Goal: Communication & Community: Participate in discussion

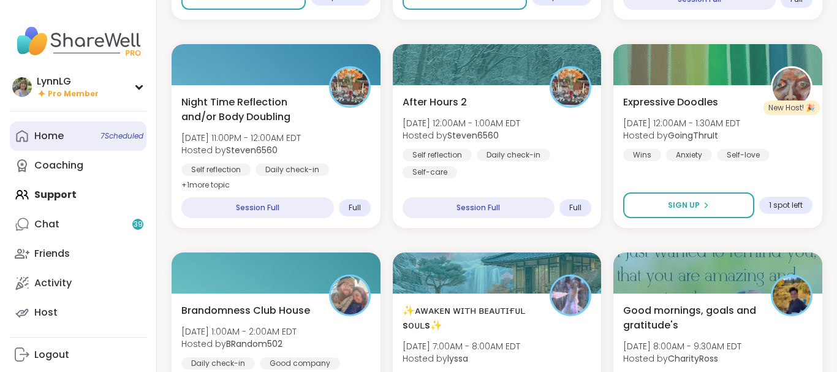
click at [116, 139] on span "7 Scheduled" at bounding box center [122, 136] width 43 height 10
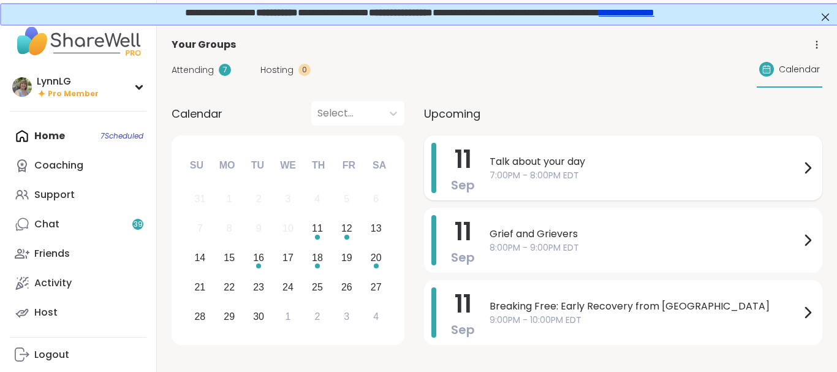
click at [658, 176] on span "7:00PM - 8:00PM EDT" at bounding box center [645, 175] width 311 height 13
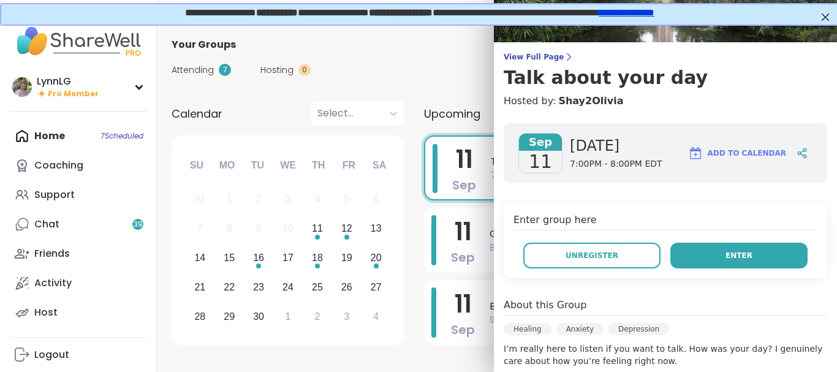
scroll to position [56, 0]
click at [724, 258] on button "Enter" at bounding box center [739, 256] width 137 height 26
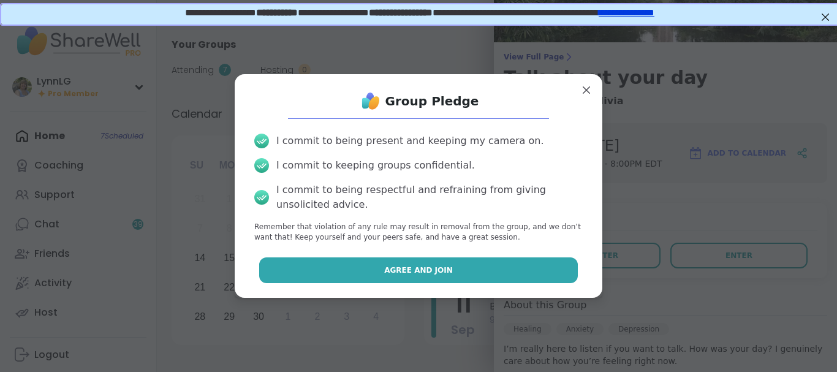
click at [403, 264] on button "Agree and Join" at bounding box center [418, 270] width 319 height 26
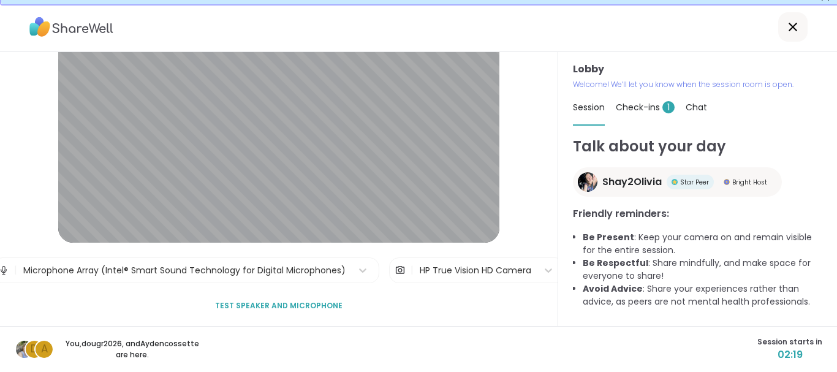
scroll to position [23, 0]
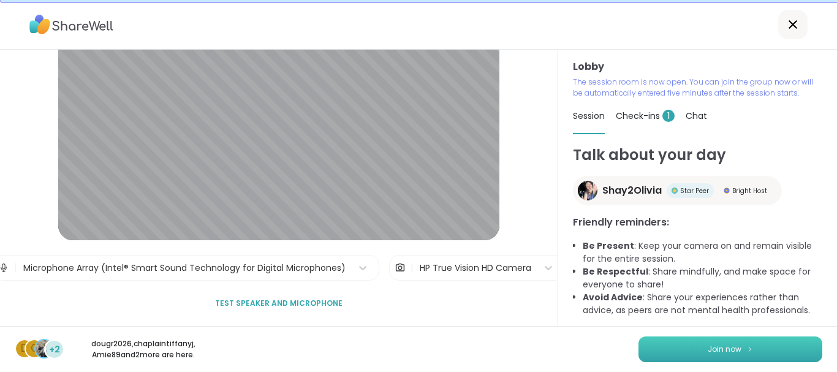
click at [711, 347] on span "Join now" at bounding box center [725, 349] width 34 height 11
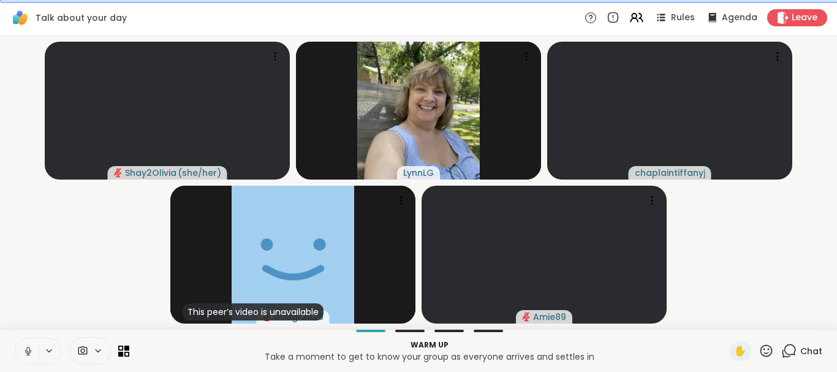
click at [29, 357] on button at bounding box center [26, 351] width 23 height 26
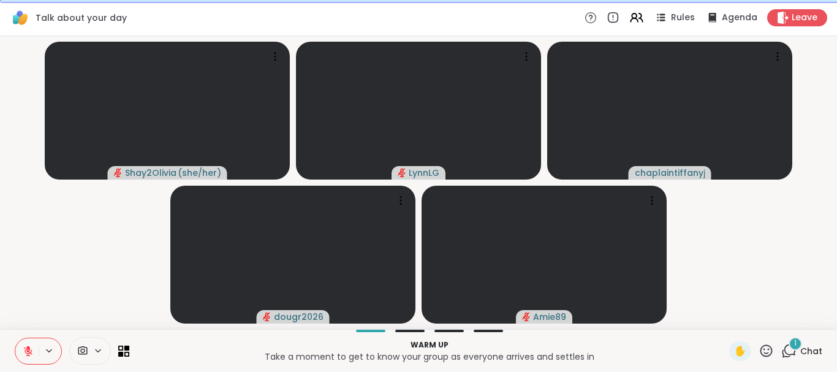
click at [812, 354] on span "Chat" at bounding box center [811, 351] width 22 height 12
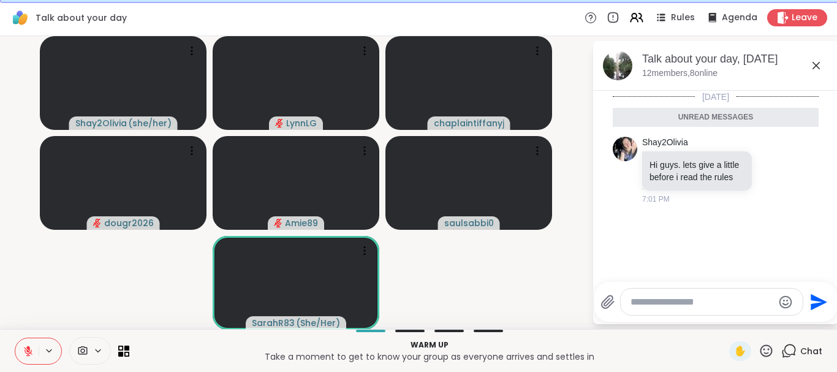
click at [724, 305] on textarea "Type your message" at bounding box center [702, 302] width 143 height 12
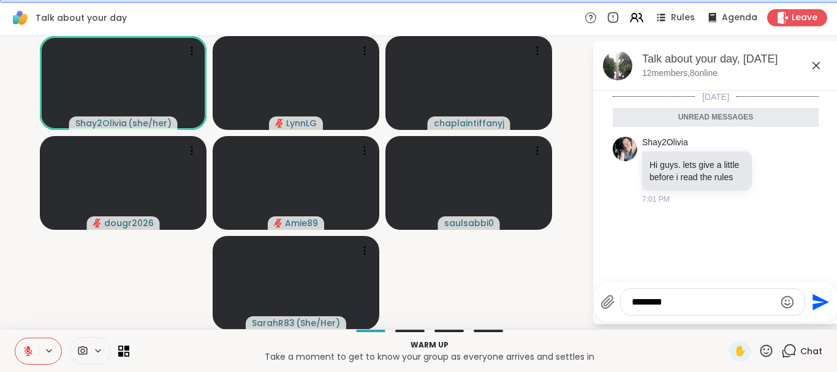
type textarea "*********"
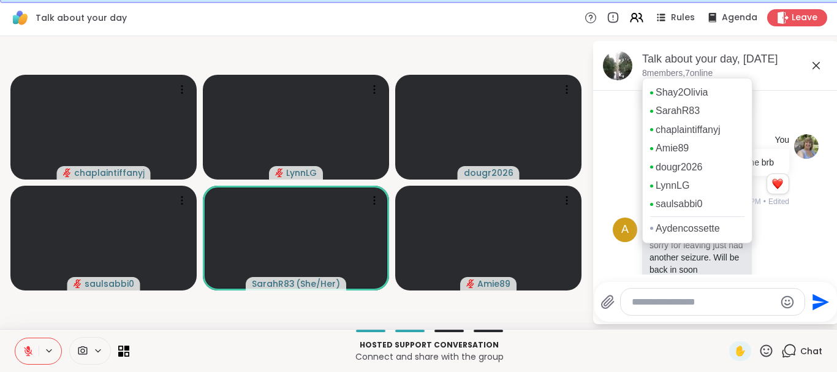
scroll to position [50, 0]
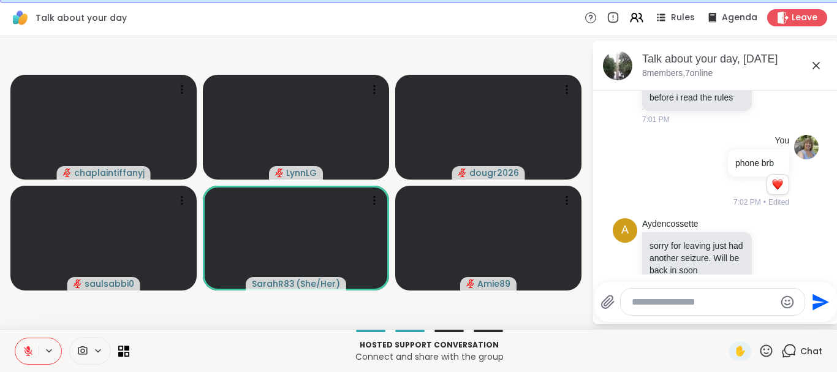
click at [29, 355] on icon at bounding box center [28, 351] width 11 height 11
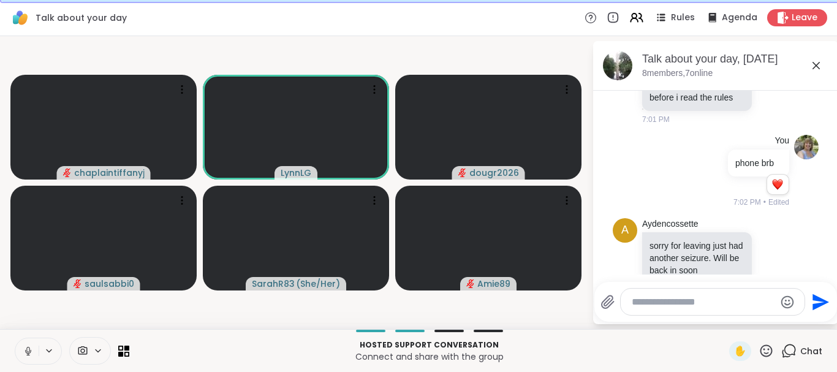
click at [28, 352] on icon at bounding box center [28, 351] width 11 height 11
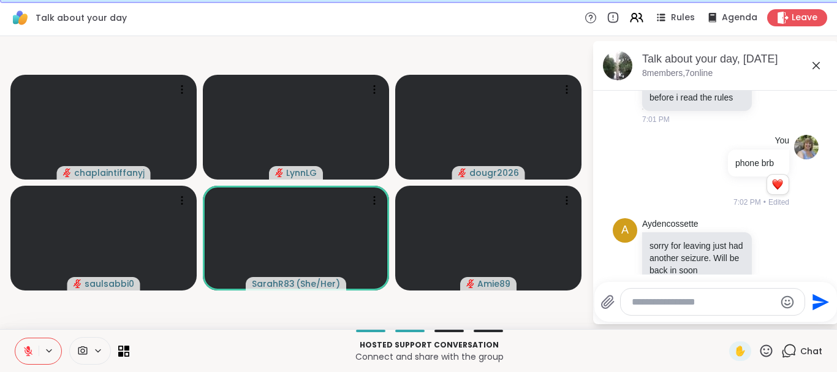
click at [33, 352] on icon at bounding box center [28, 351] width 11 height 11
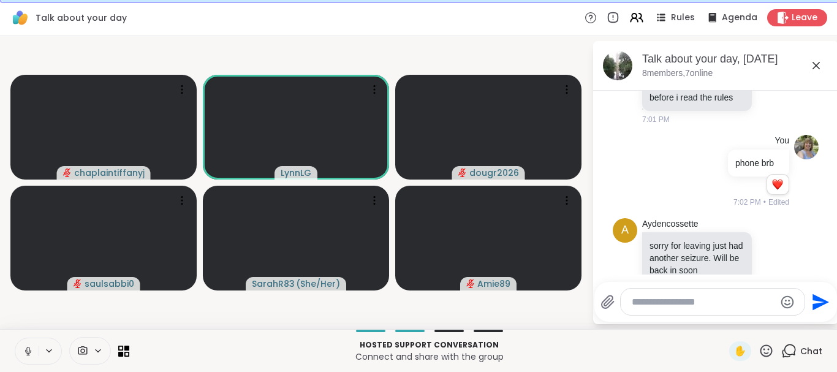
click at [29, 354] on icon at bounding box center [28, 351] width 11 height 11
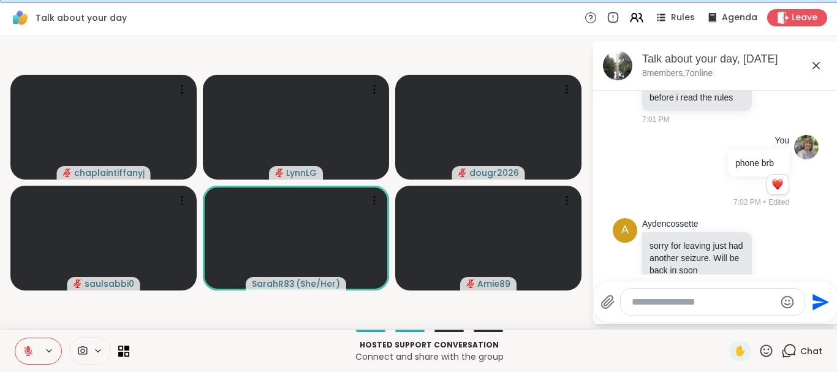
drag, startPoint x: 31, startPoint y: 351, endPoint x: 42, endPoint y: 341, distance: 14.3
click at [32, 351] on icon at bounding box center [28, 351] width 11 height 11
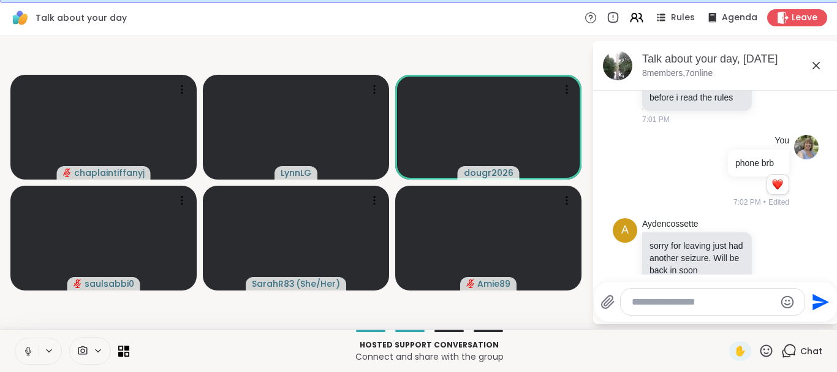
click at [32, 356] on icon at bounding box center [28, 351] width 11 height 11
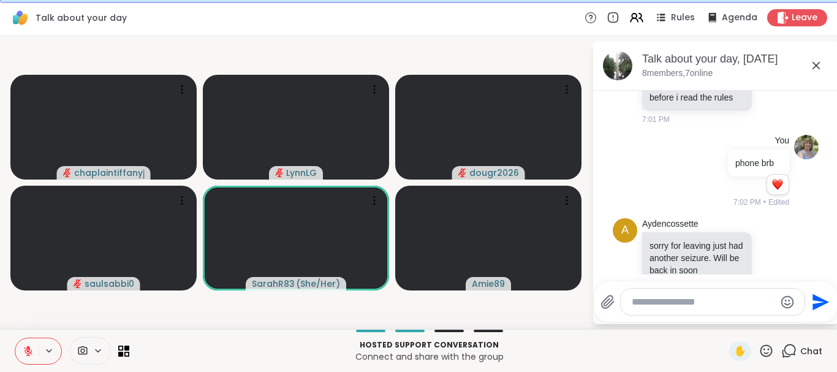
click at [26, 349] on icon at bounding box center [28, 351] width 9 height 9
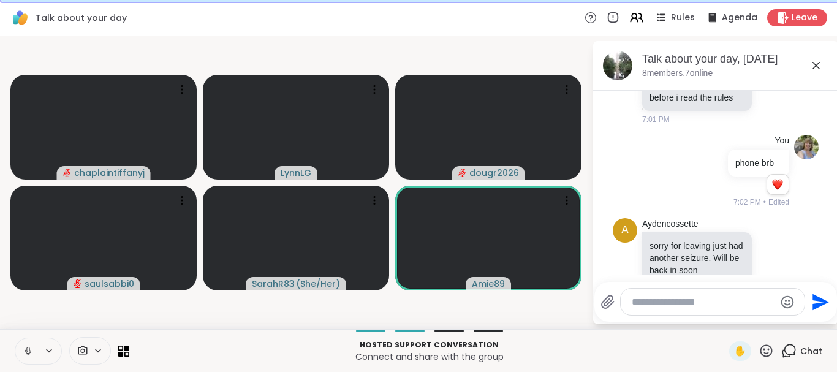
click at [32, 354] on icon at bounding box center [28, 351] width 11 height 11
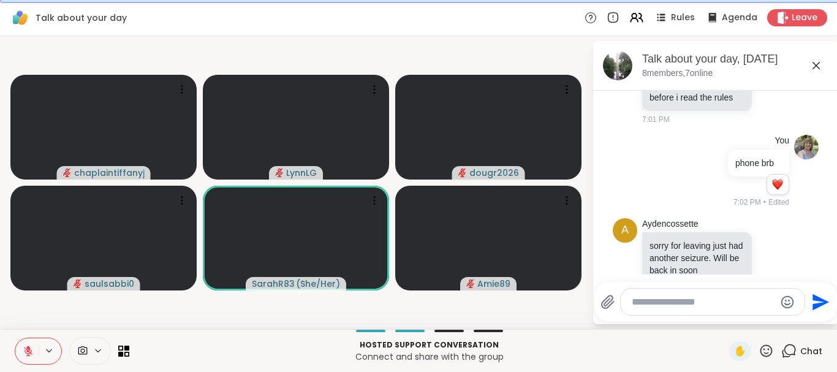
click at [27, 356] on icon at bounding box center [28, 351] width 11 height 11
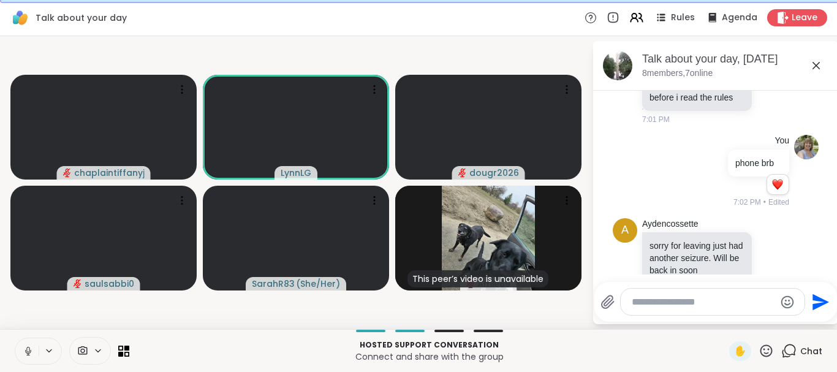
click at [30, 348] on icon at bounding box center [28, 351] width 11 height 11
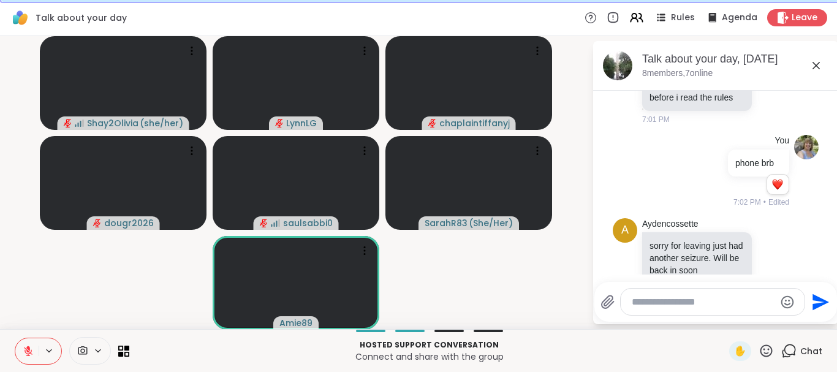
click at [670, 303] on textarea "Type your message" at bounding box center [703, 302] width 143 height 12
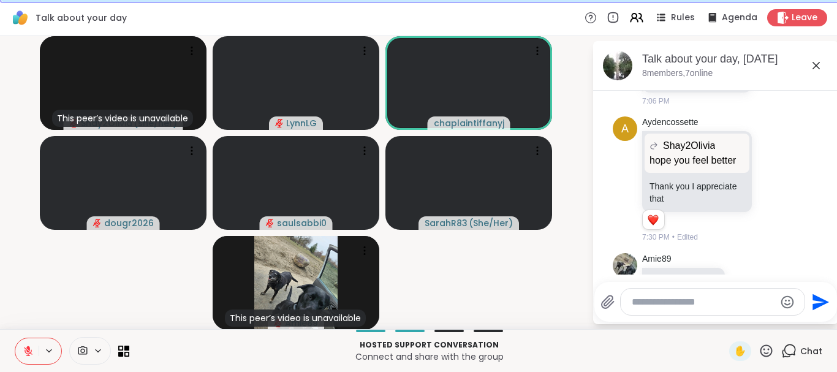
scroll to position [637, 0]
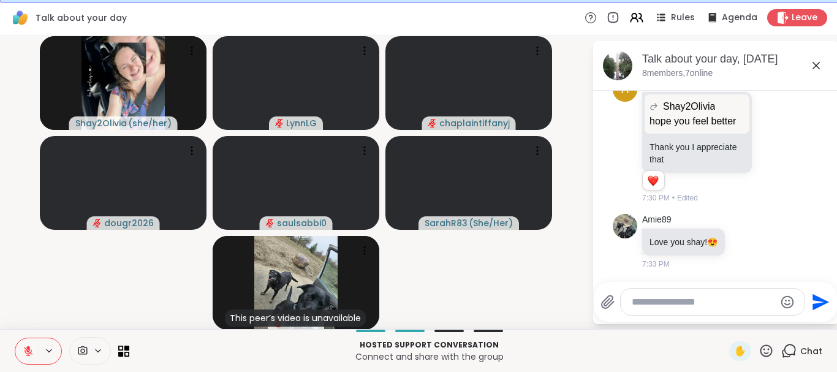
click at [23, 354] on icon at bounding box center [28, 351] width 11 height 11
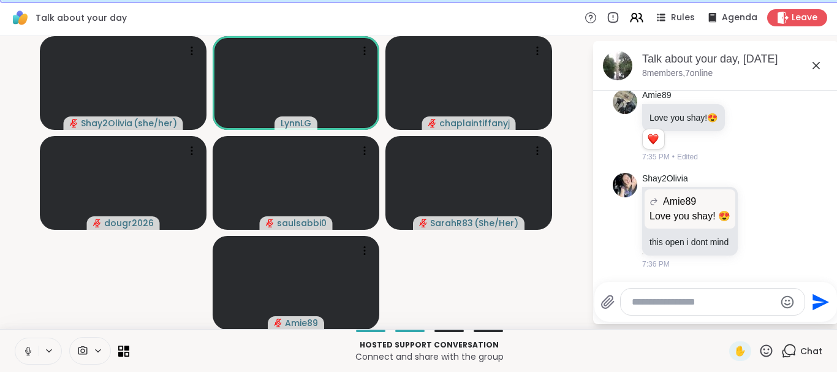
scroll to position [779, 0]
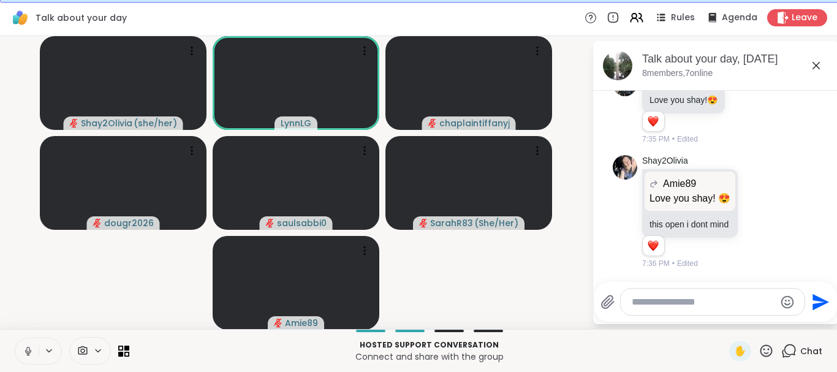
click at [23, 344] on button at bounding box center [26, 351] width 23 height 26
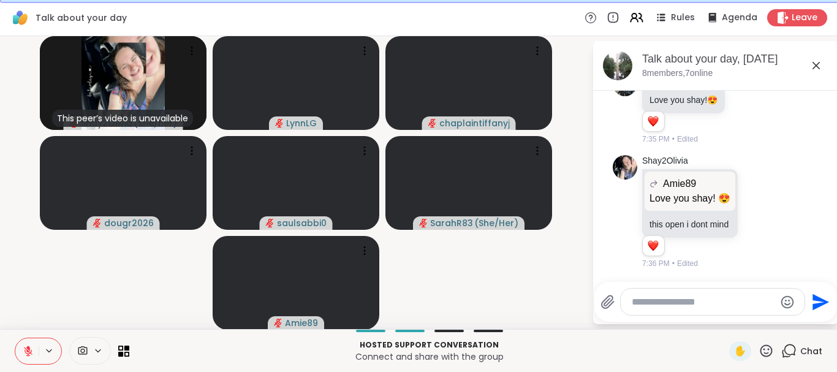
click at [32, 352] on icon at bounding box center [28, 351] width 11 height 11
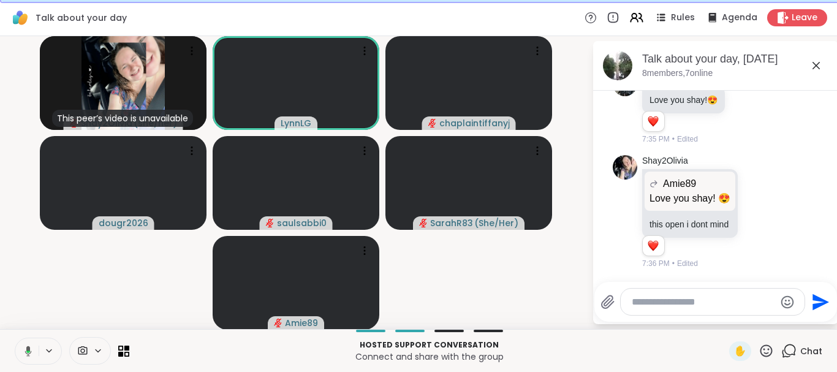
click at [27, 355] on icon at bounding box center [26, 351] width 11 height 11
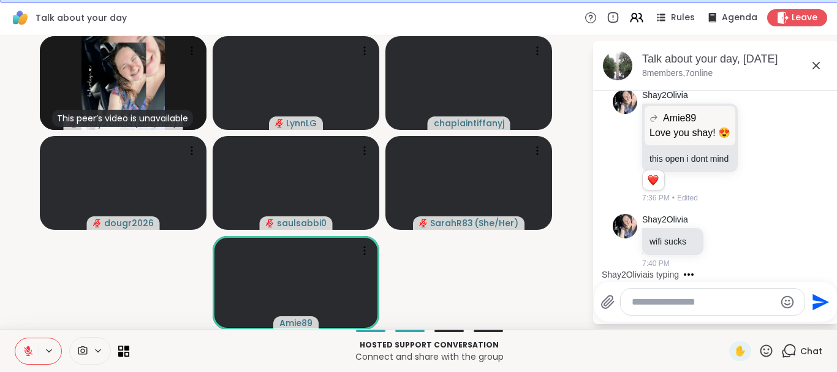
scroll to position [910, 0]
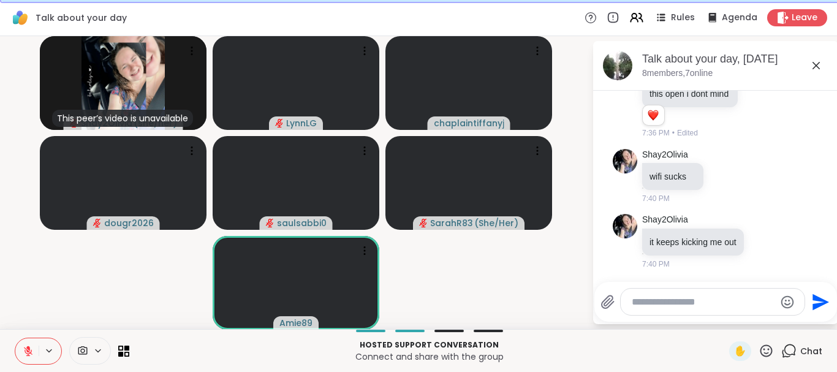
click at [31, 353] on icon at bounding box center [28, 351] width 9 height 9
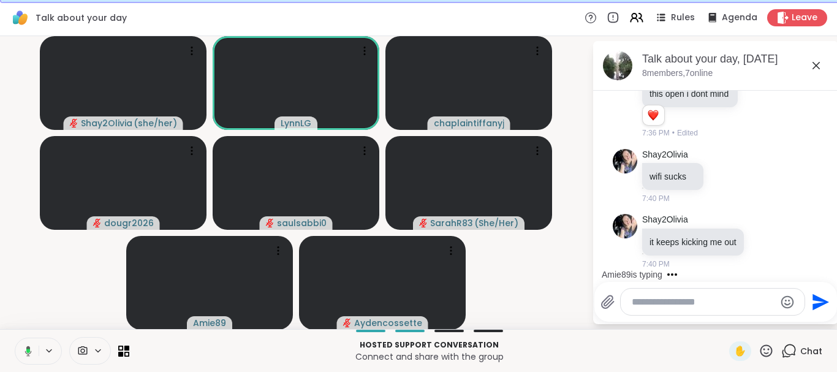
scroll to position [1044, 0]
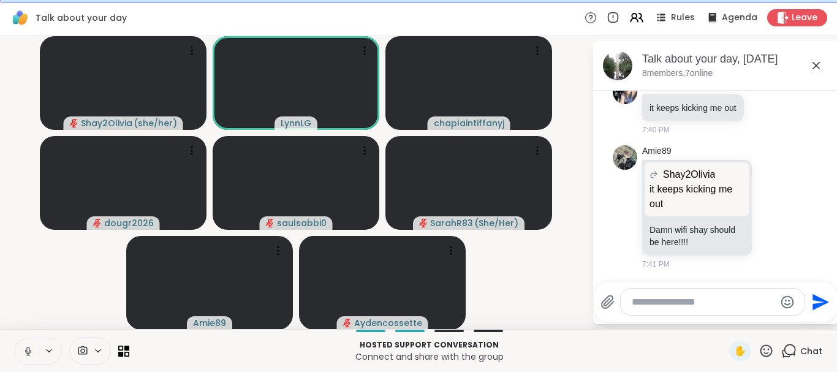
click at [30, 350] on icon at bounding box center [28, 351] width 11 height 11
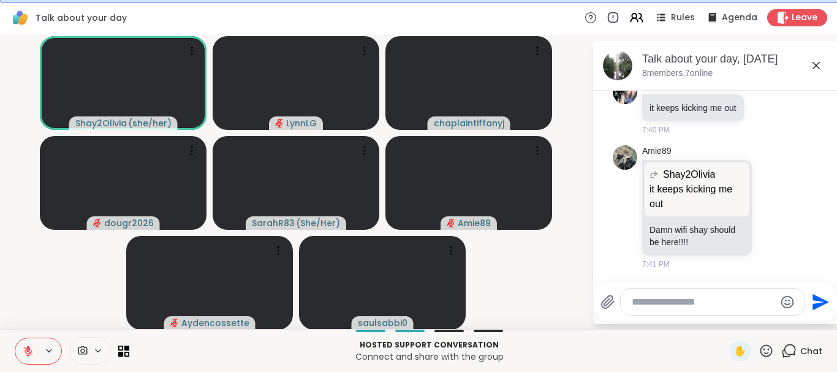
click at [769, 352] on icon at bounding box center [766, 350] width 15 height 15
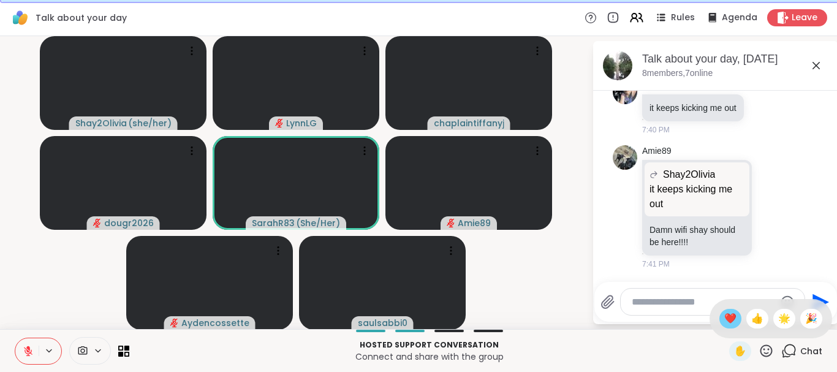
click at [728, 321] on span "❤️" at bounding box center [730, 318] width 12 height 15
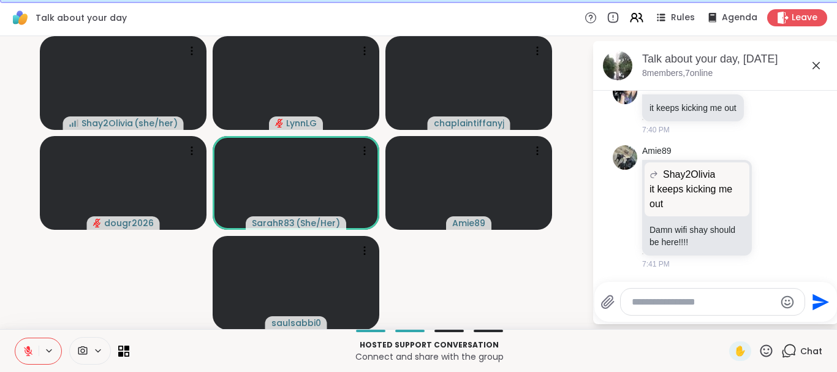
click at [643, 302] on textarea "Type your message" at bounding box center [703, 302] width 143 height 12
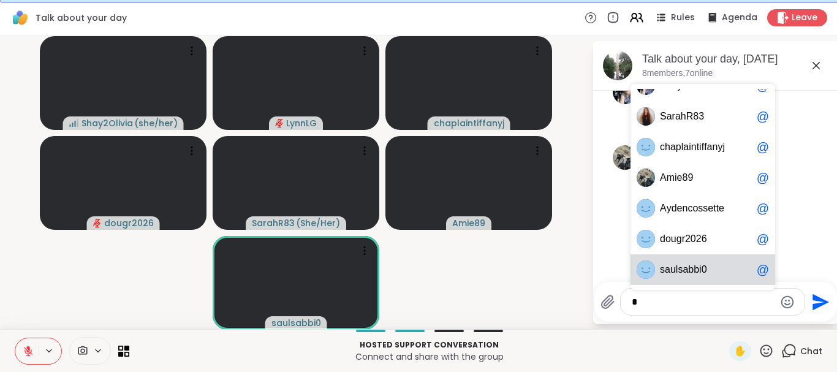
scroll to position [1, 0]
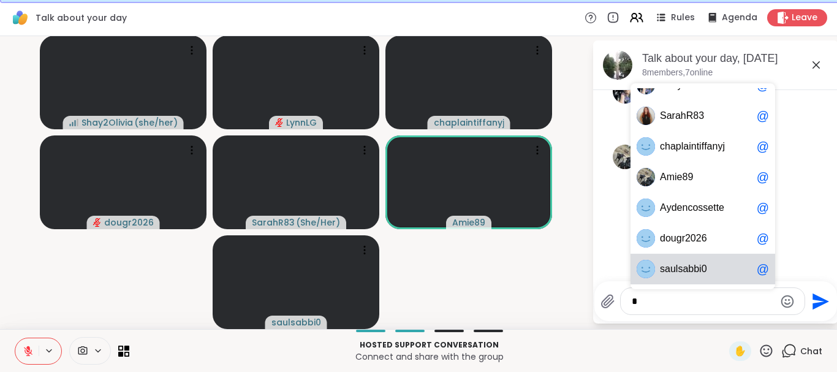
click at [699, 265] on span "i" at bounding box center [700, 269] width 2 height 12
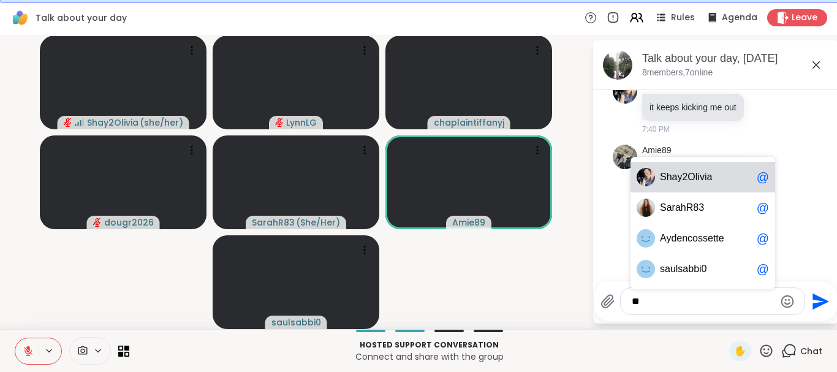
type textarea "*"
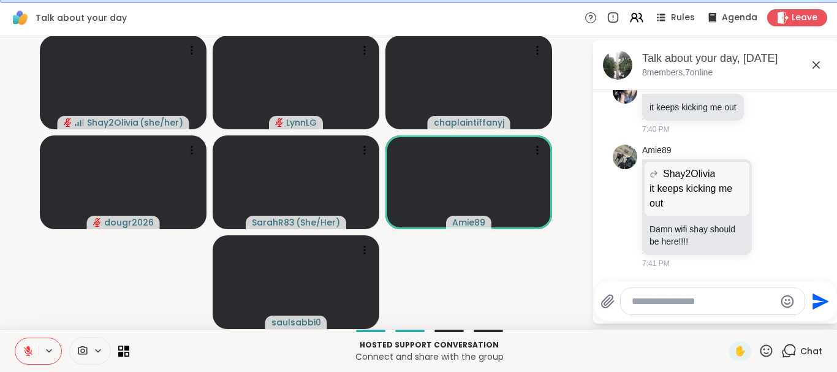
click at [26, 359] on button at bounding box center [26, 351] width 23 height 26
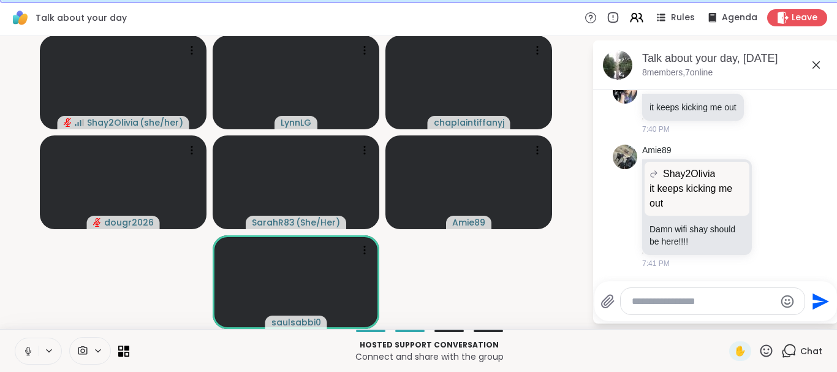
click at [26, 359] on button at bounding box center [26, 351] width 23 height 26
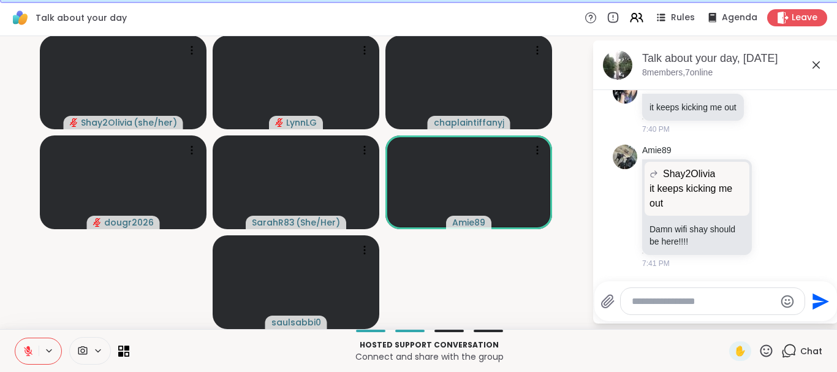
click at [262, 351] on p "Connect and share with the group" at bounding box center [429, 357] width 585 height 12
click at [29, 351] on icon at bounding box center [28, 351] width 11 height 11
click at [29, 355] on icon at bounding box center [28, 351] width 11 height 11
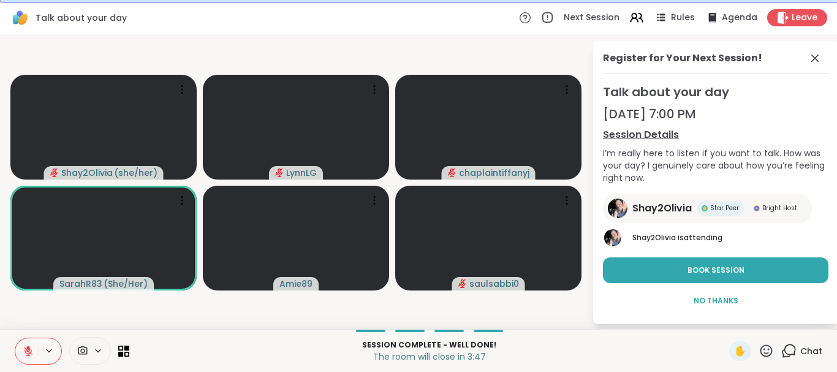
scroll to position [0, 0]
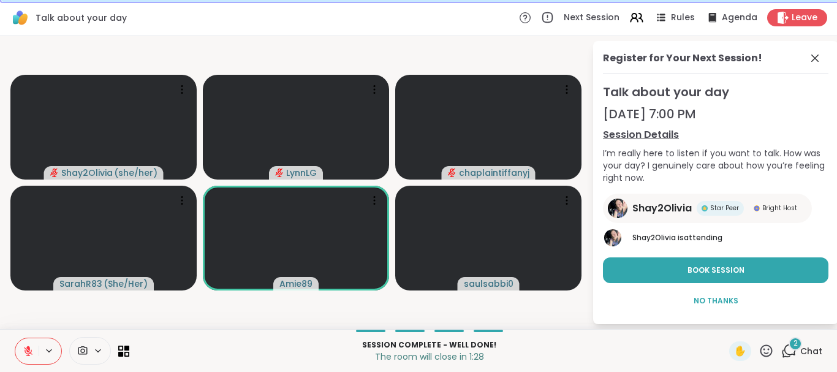
click at [28, 347] on icon at bounding box center [28, 348] width 4 height 5
click at [800, 19] on span "Leave" at bounding box center [805, 18] width 27 height 13
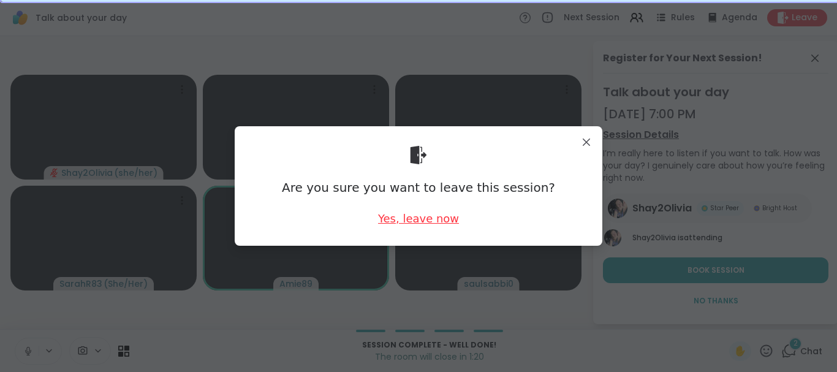
click at [417, 221] on div "Yes, leave now" at bounding box center [418, 218] width 81 height 15
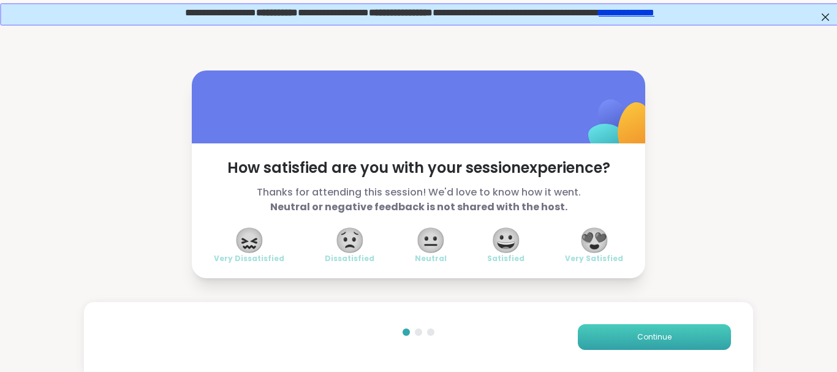
click at [635, 336] on button "Continue" at bounding box center [654, 337] width 153 height 26
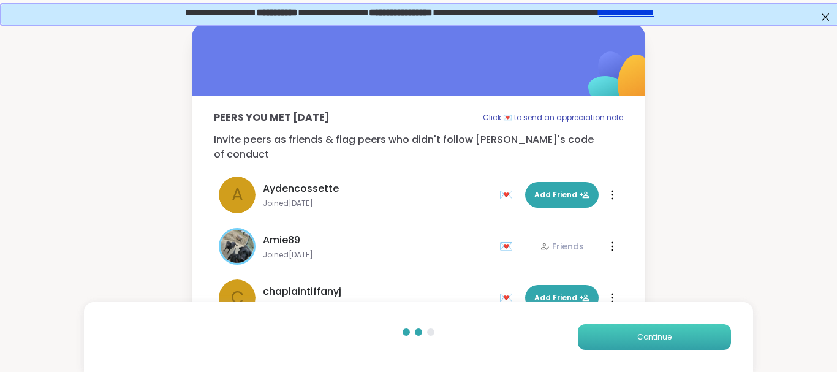
click at [635, 336] on button "Continue" at bounding box center [654, 337] width 153 height 26
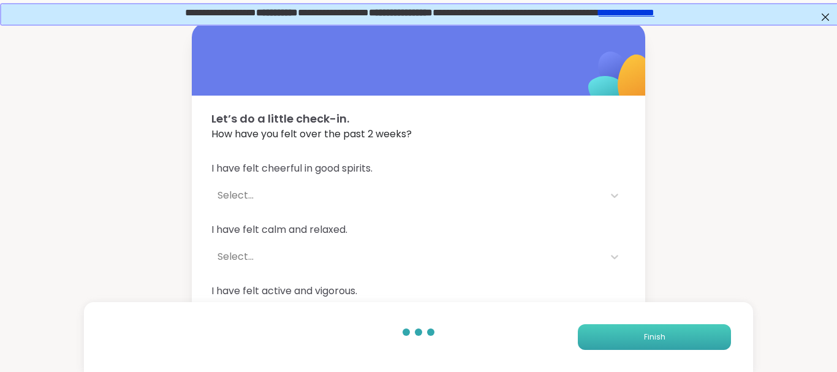
click at [635, 336] on button "Finish" at bounding box center [654, 337] width 153 height 26
